Goal: Communication & Community: Answer question/provide support

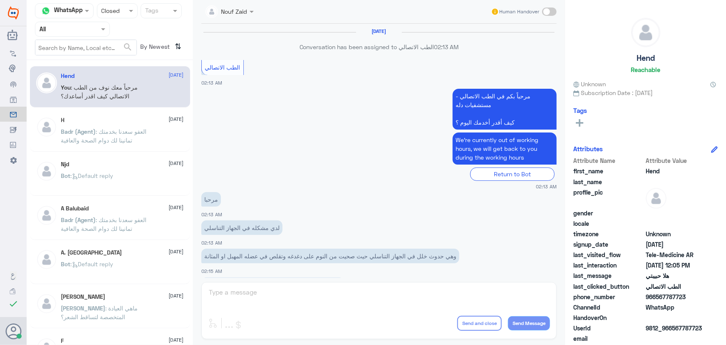
scroll to position [378, 0]
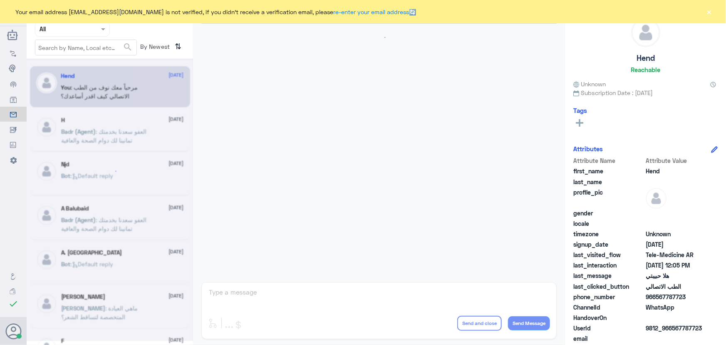
scroll to position [378, 0]
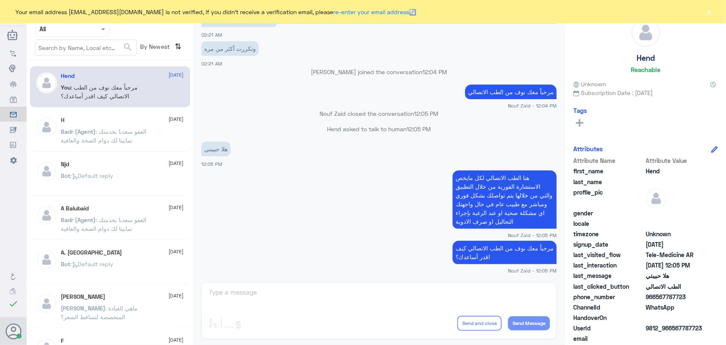
click at [158, 169] on div "Njd [DATE] Bot : Default reply" at bounding box center [122, 176] width 123 height 31
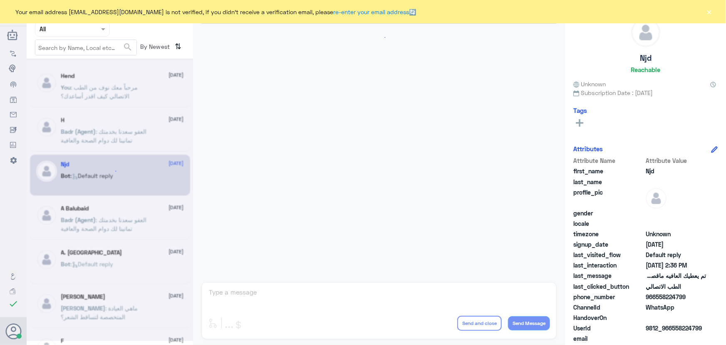
scroll to position [551, 0]
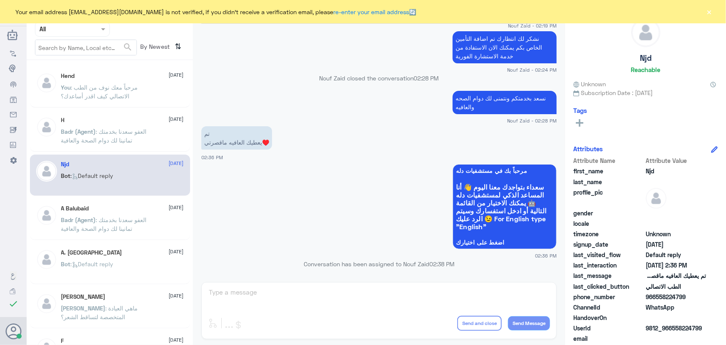
click at [110, 124] on div "H 10 August Badr (Agent) : العفو سعدنا بخدمتك تمانينا لك دوام الصحة والعافية" at bounding box center [122, 132] width 123 height 31
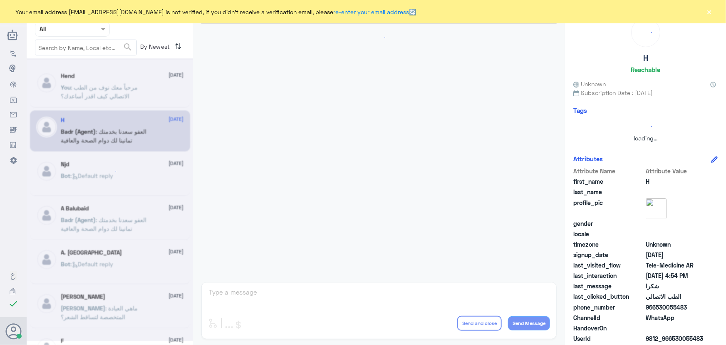
click at [114, 82] on div at bounding box center [110, 199] width 166 height 282
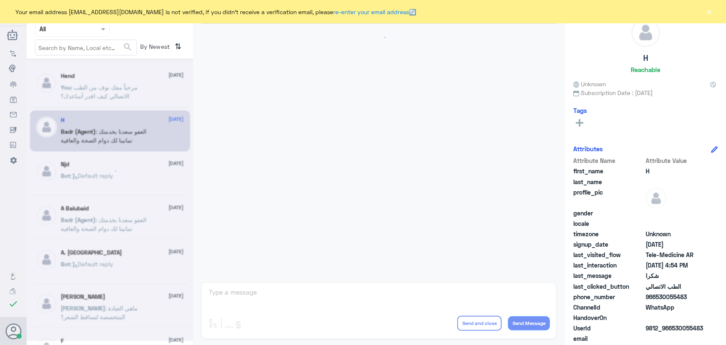
scroll to position [396, 0]
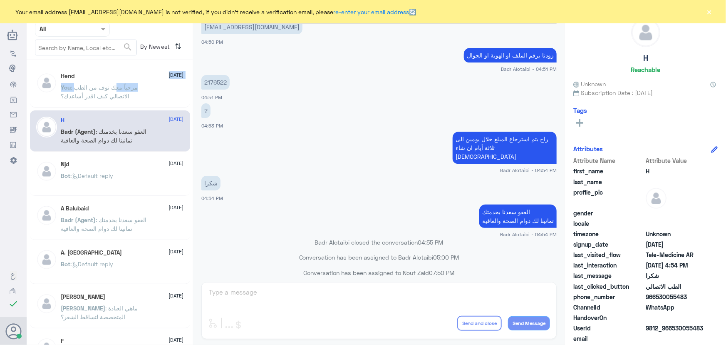
click at [114, 82] on div "Hend 1 September You : مرحباً معك نوف من الطب الاتصالي كيف اقدر أساعدك؟" at bounding box center [122, 87] width 123 height 31
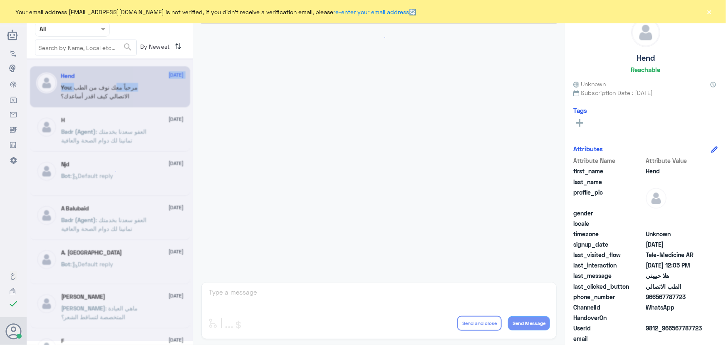
scroll to position [378, 0]
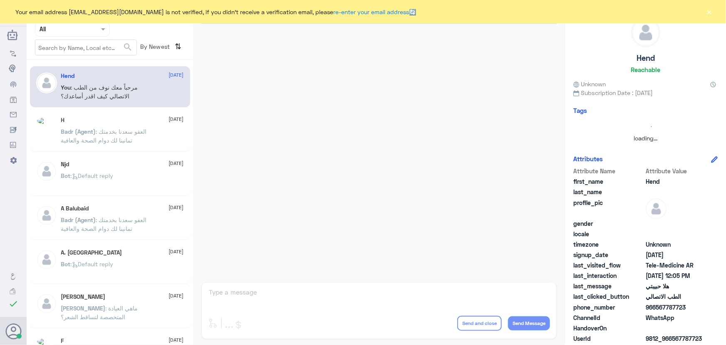
click at [711, 16] on button "×" at bounding box center [709, 11] width 8 height 8
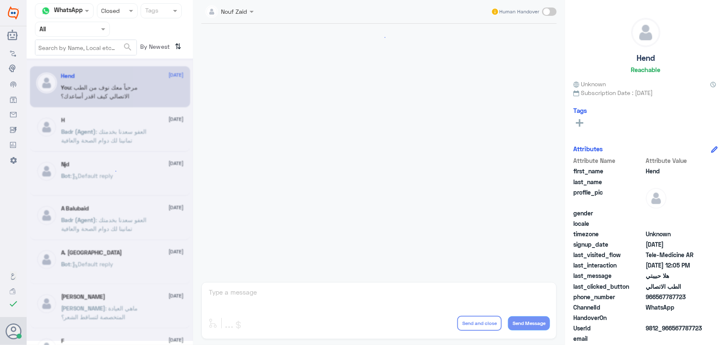
scroll to position [378, 0]
